Goal: Navigation & Orientation: Find specific page/section

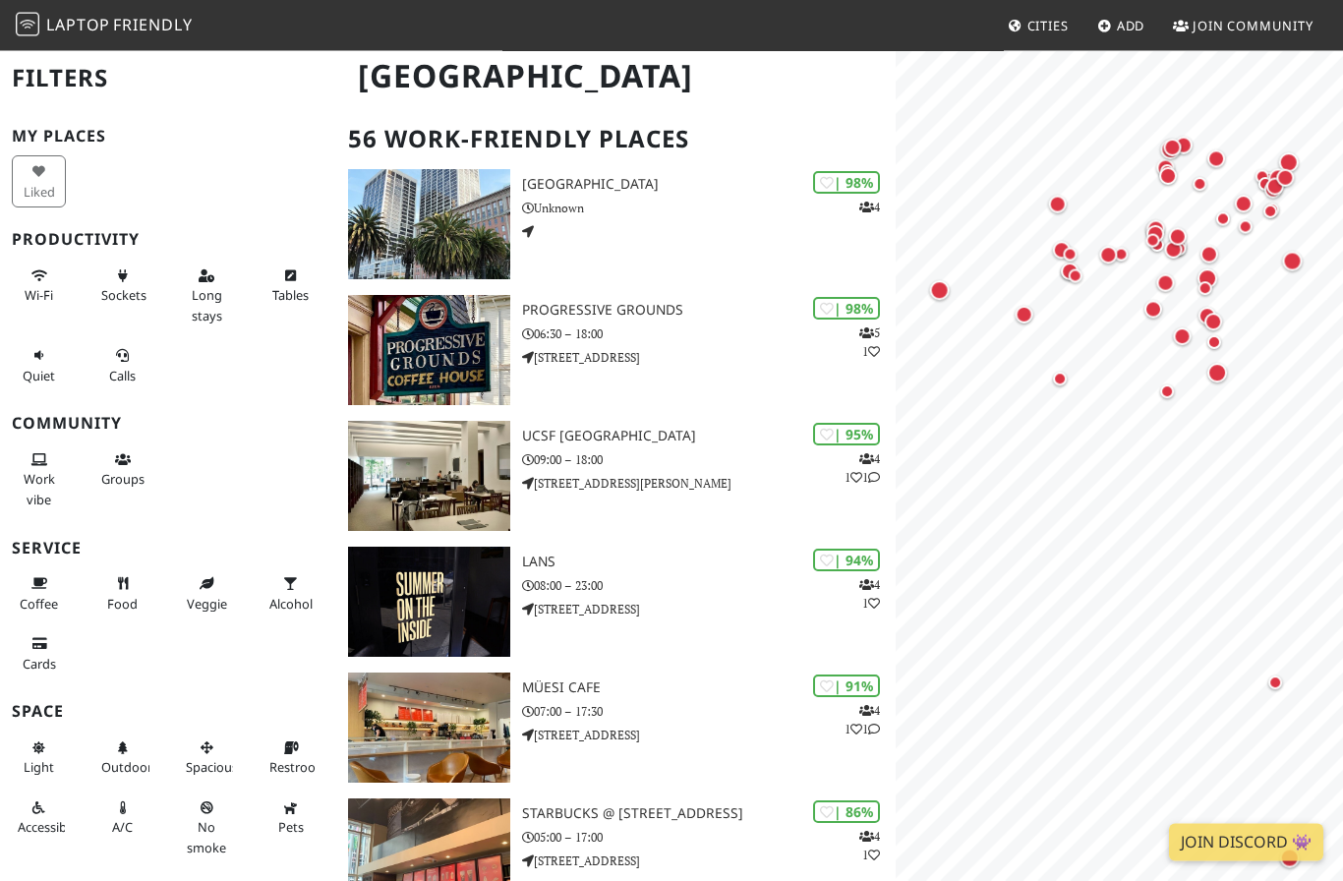
scroll to position [111, 0]
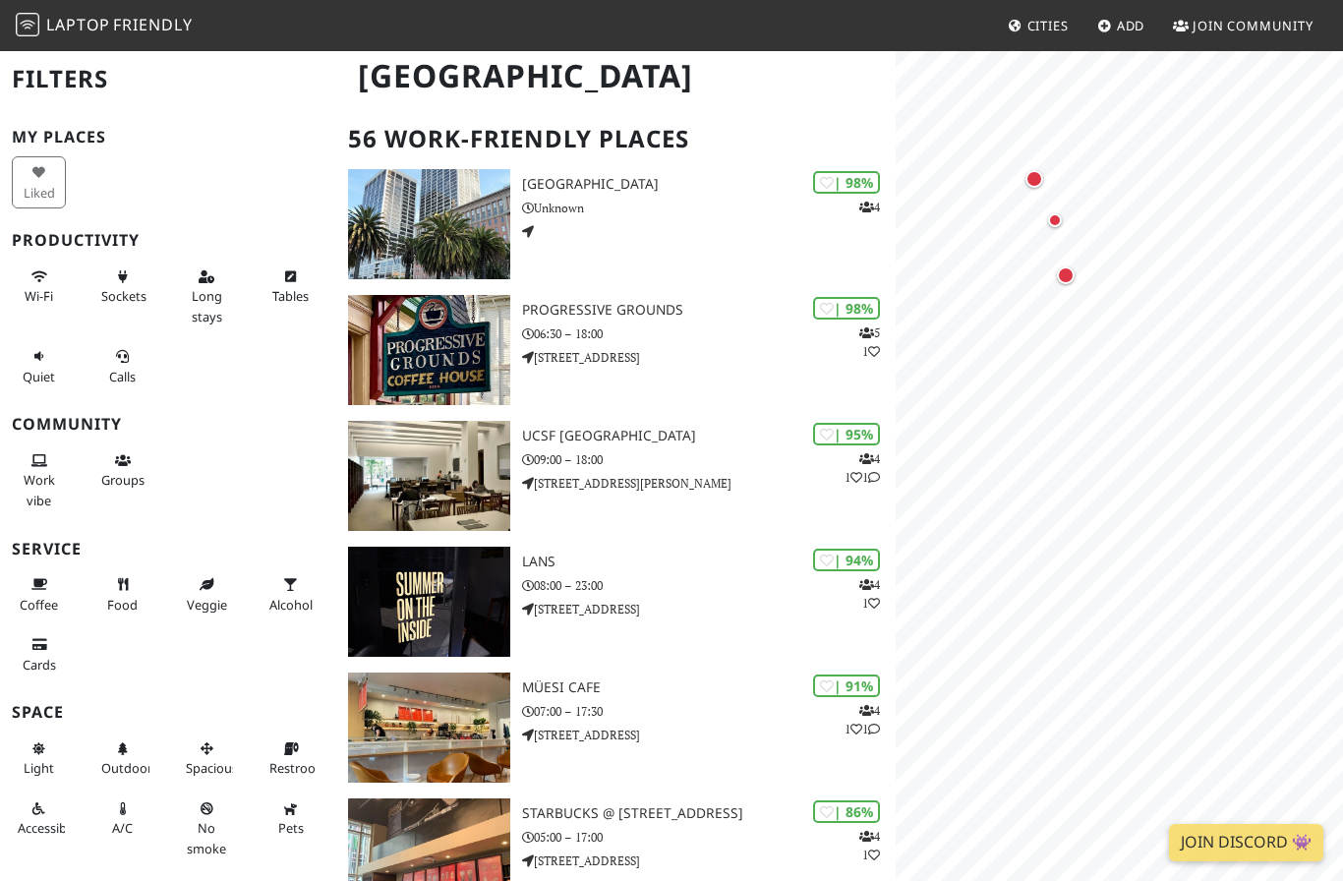
click at [1077, 279] on div "Map marker" at bounding box center [1065, 275] width 39 height 39
click at [1067, 207] on div "Map marker" at bounding box center [1054, 220] width 39 height 39
click at [1029, 171] on div "Map marker" at bounding box center [1034, 179] width 18 height 18
click at [1095, 647] on div "Map marker" at bounding box center [1090, 646] width 18 height 18
click at [1084, 613] on div "Map marker" at bounding box center [1084, 617] width 18 height 18
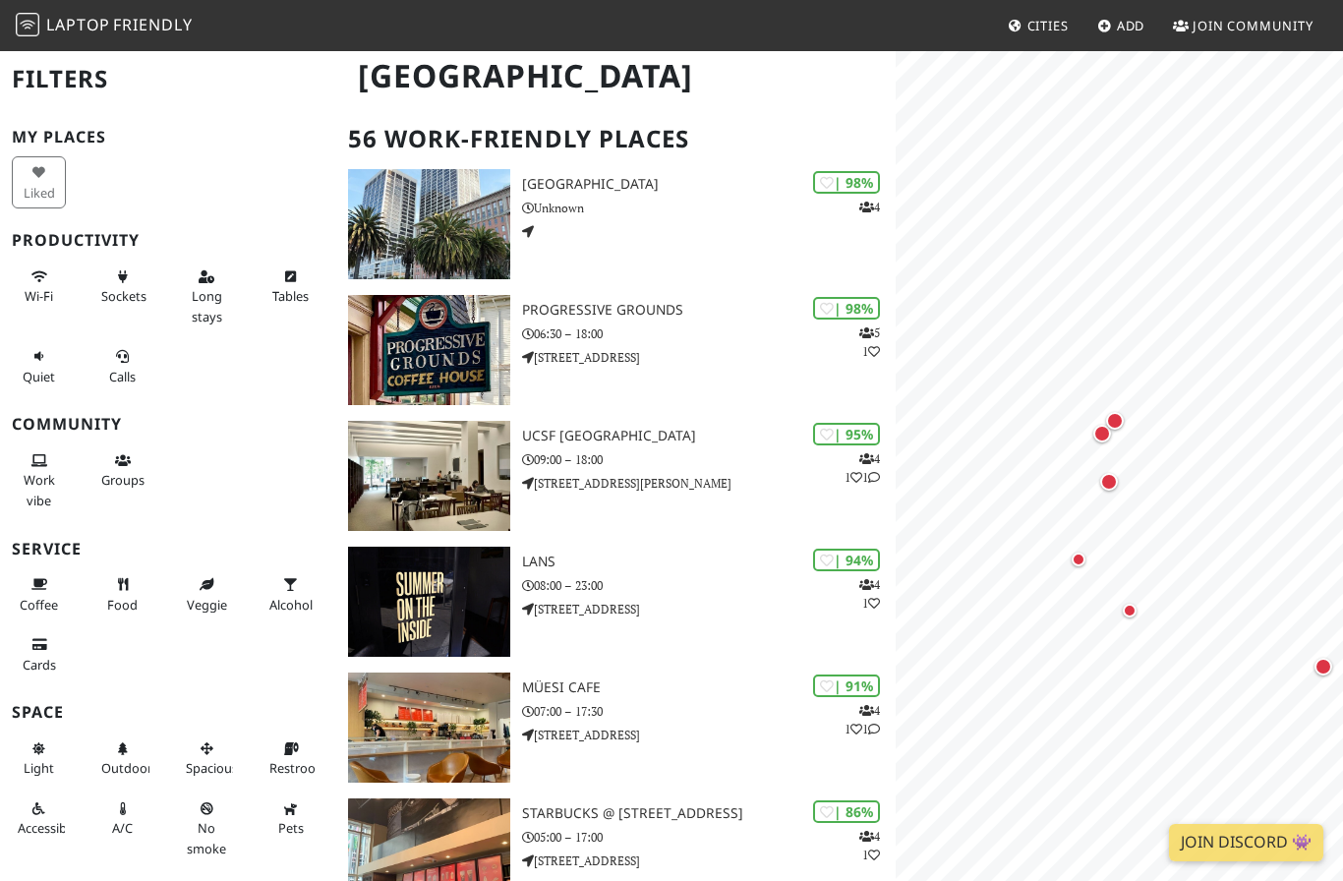
click at [1123, 411] on div "Map marker" at bounding box center [1114, 420] width 39 height 39
click at [1102, 434] on div "Map marker" at bounding box center [1114, 420] width 39 height 39
click at [1101, 426] on div "Map marker" at bounding box center [1114, 420] width 39 height 39
click at [1099, 434] on div "Map marker" at bounding box center [1114, 420] width 39 height 39
click at [1117, 476] on div "Map marker" at bounding box center [1108, 481] width 39 height 39
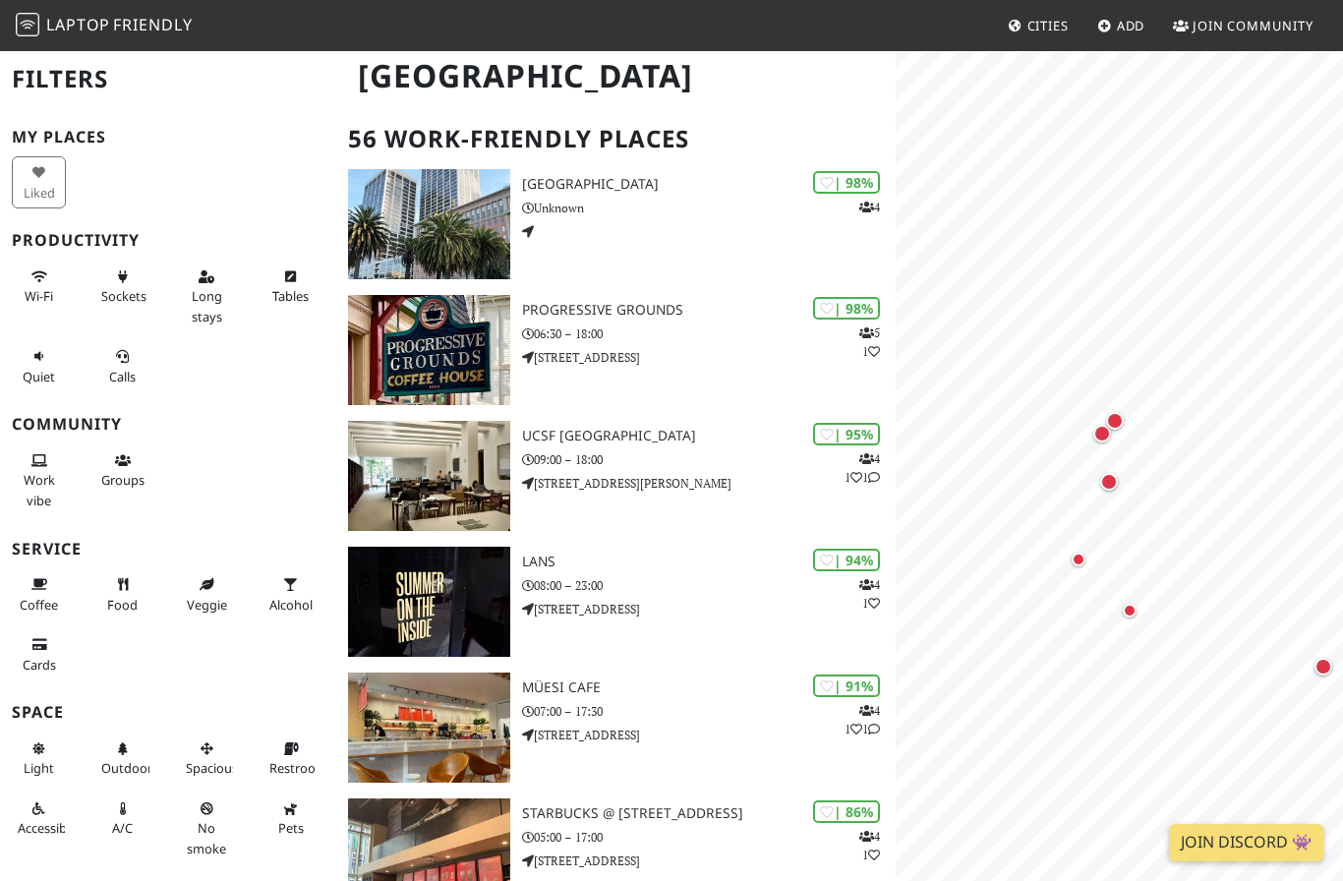
click at [1100, 437] on div "Map marker" at bounding box center [1114, 420] width 39 height 39
click at [1085, 560] on div "Map marker" at bounding box center [1078, 559] width 39 height 39
click at [1141, 614] on div "Map marker" at bounding box center [1129, 610] width 39 height 39
click at [1144, 604] on div "Map marker" at bounding box center [1129, 610] width 39 height 39
click at [1134, 611] on div "Map marker" at bounding box center [1130, 611] width 14 height 14
